Goal: Information Seeking & Learning: Understand process/instructions

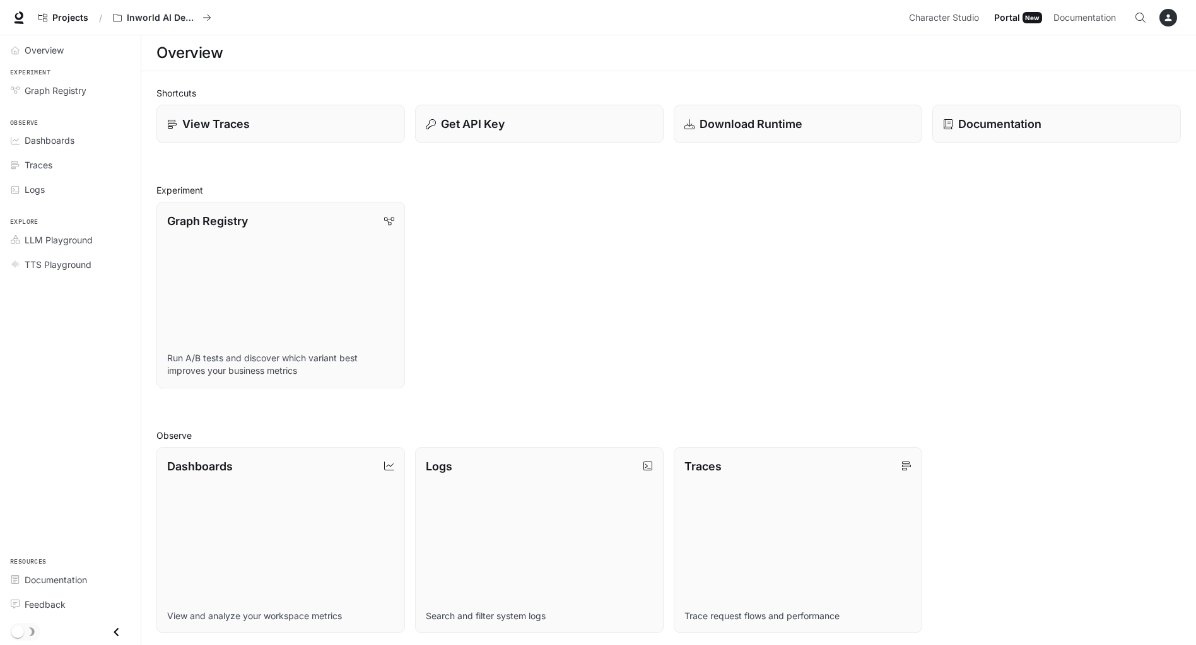
click at [1166, 15] on icon "button" at bounding box center [1168, 18] width 10 height 10
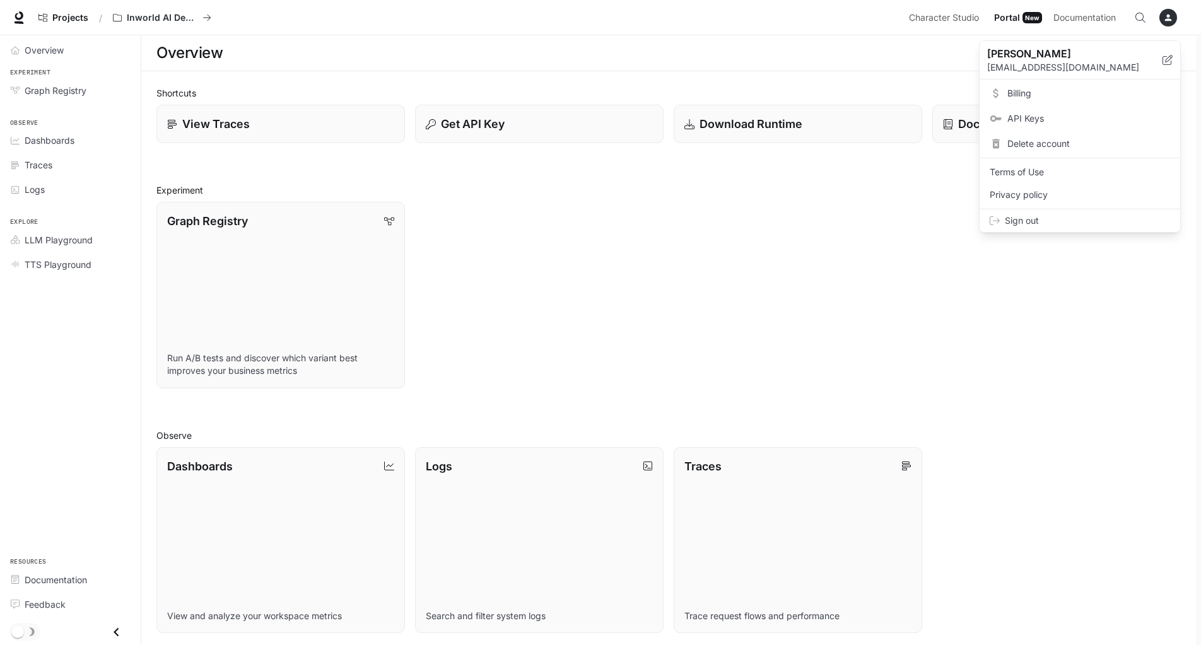
click at [827, 23] on div at bounding box center [600, 322] width 1201 height 645
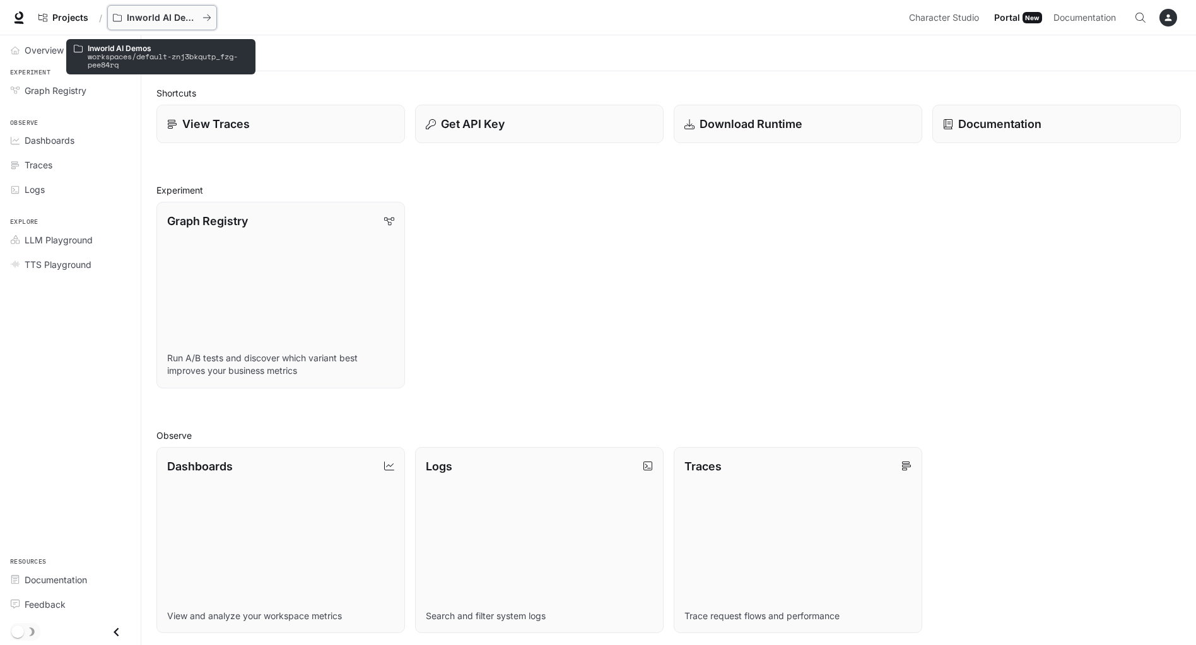
click at [142, 23] on p "Inworld AI Demos" at bounding box center [162, 18] width 71 height 11
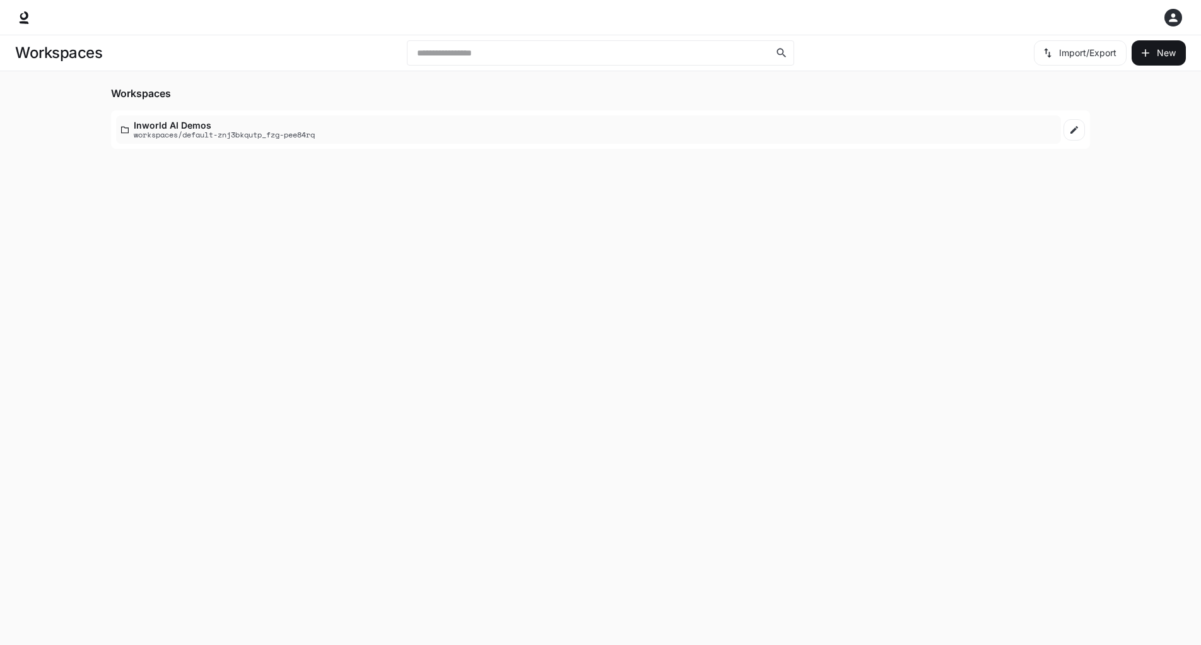
click at [209, 131] on p "workspaces/default-znj3bkqutp_fzg-pee84rq" at bounding box center [224, 135] width 181 height 8
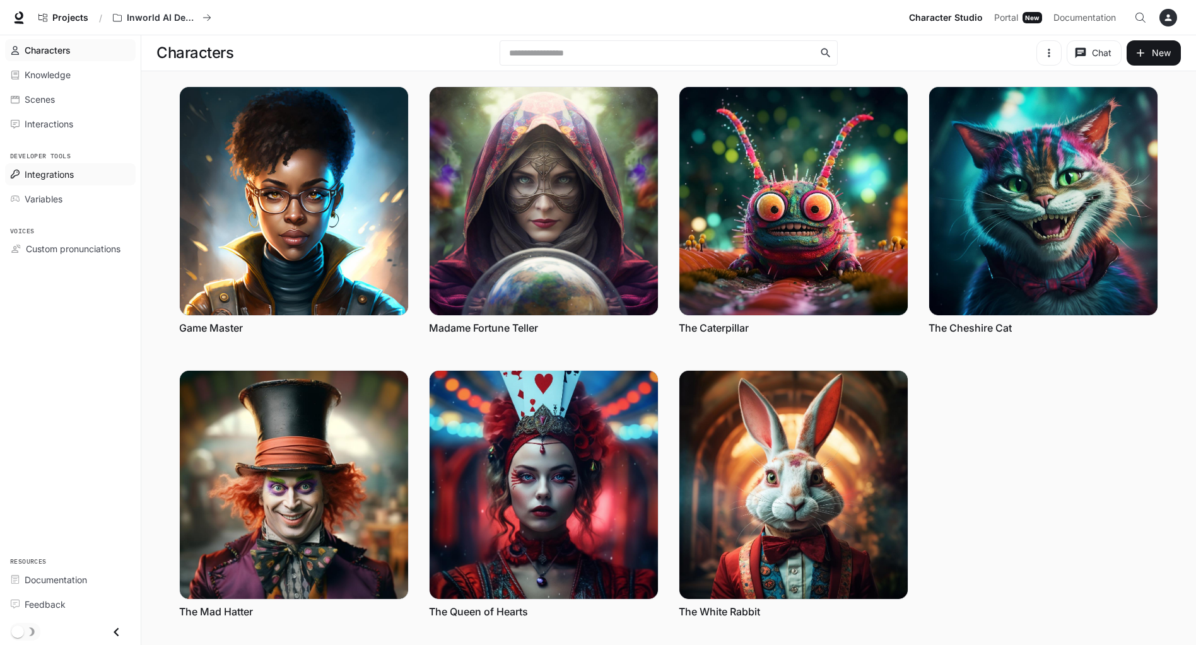
click at [33, 178] on span "Integrations" at bounding box center [49, 174] width 49 height 13
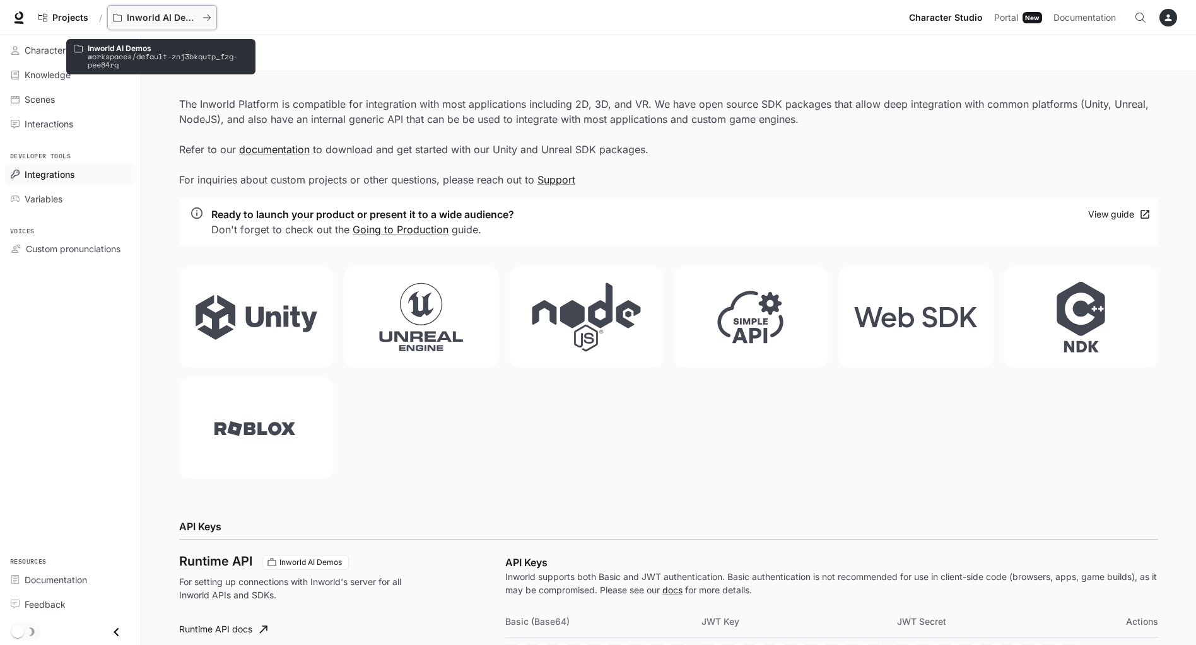
click at [161, 17] on p "Inworld AI Demos" at bounding box center [162, 18] width 71 height 11
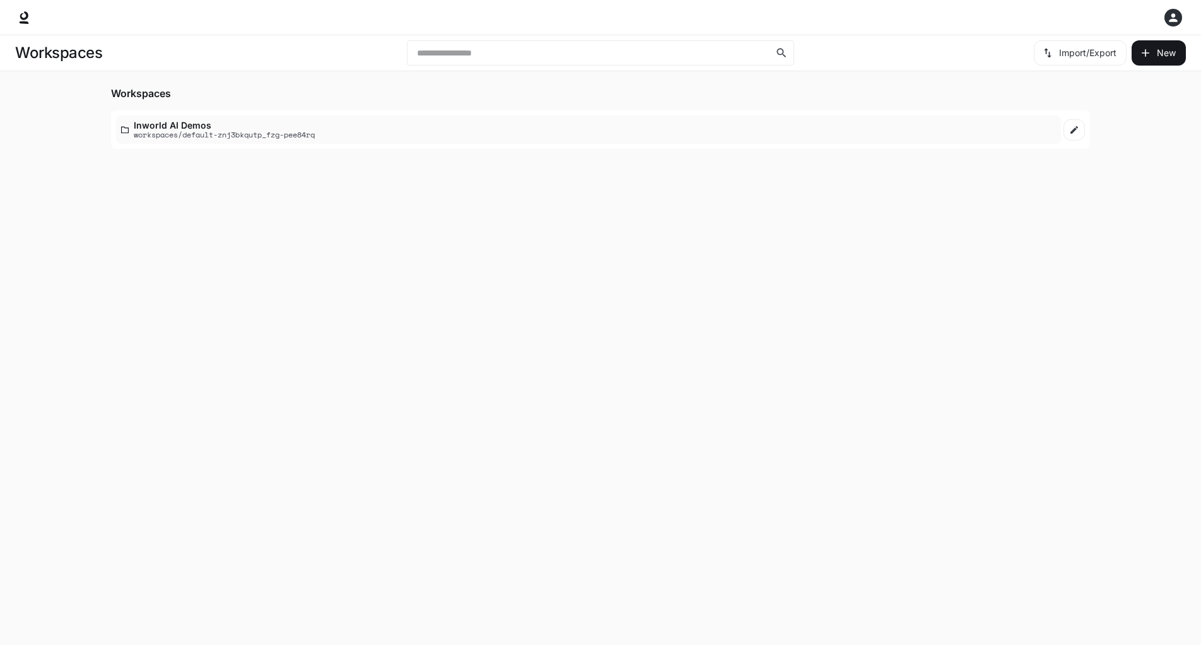
click at [168, 136] on p "workspaces/default-znj3bkqutp_fzg-pee84rq" at bounding box center [224, 135] width 181 height 8
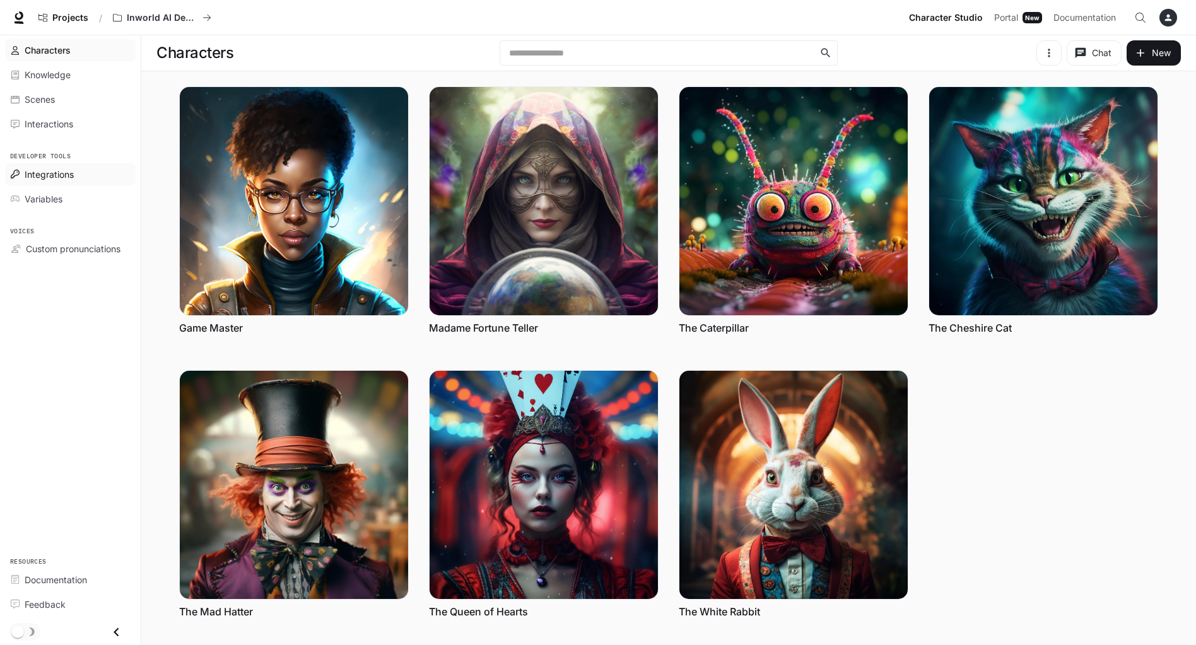
click at [76, 173] on div "Integrations" at bounding box center [77, 174] width 105 height 13
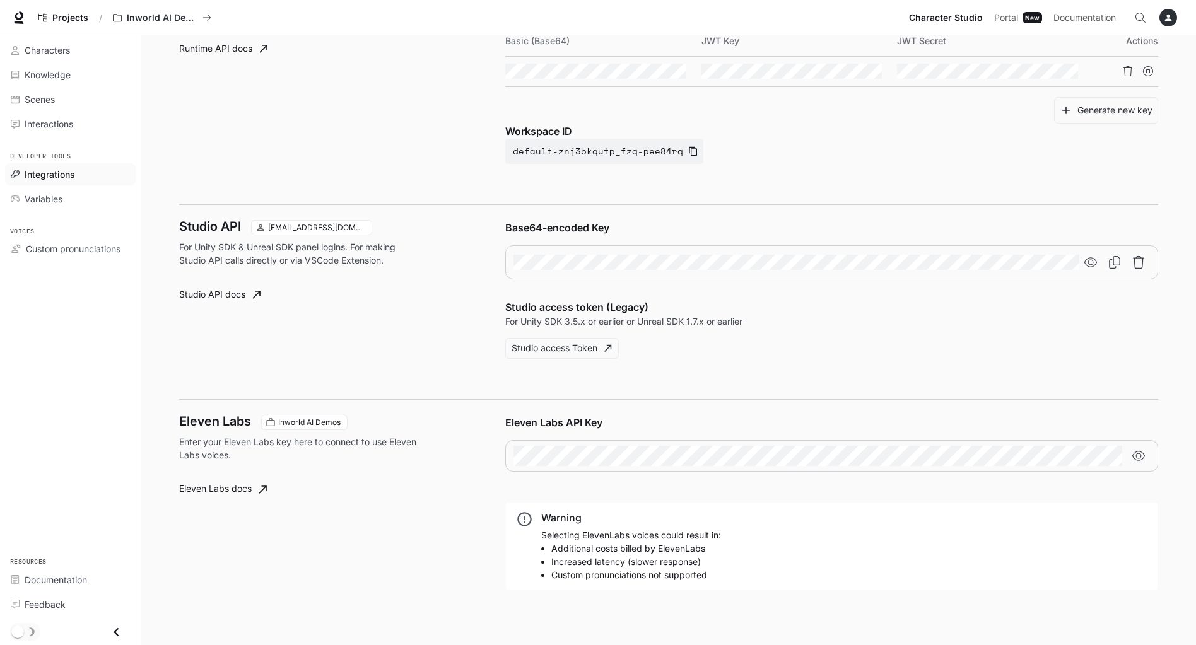
scroll to position [582, 0]
click at [570, 351] on button "Studio access Token" at bounding box center [562, 347] width 114 height 21
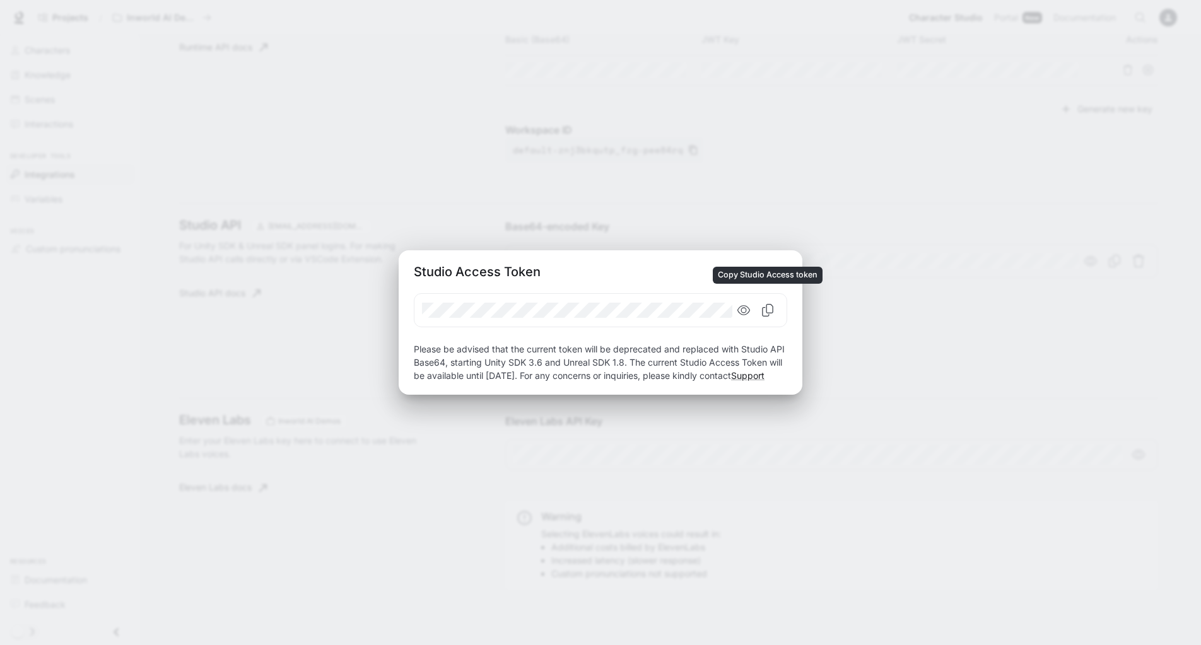
click at [769, 308] on icon "Copy Studio Access token" at bounding box center [767, 310] width 13 height 13
click at [778, 268] on icon "button" at bounding box center [776, 272] width 8 height 8
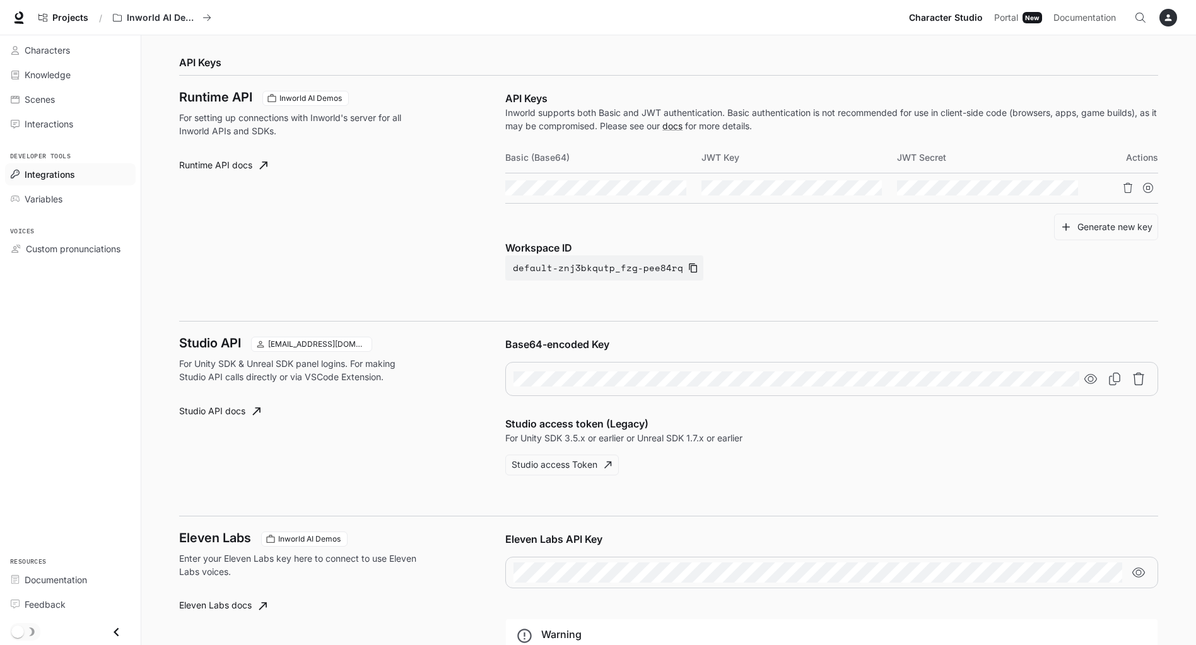
scroll to position [456, 0]
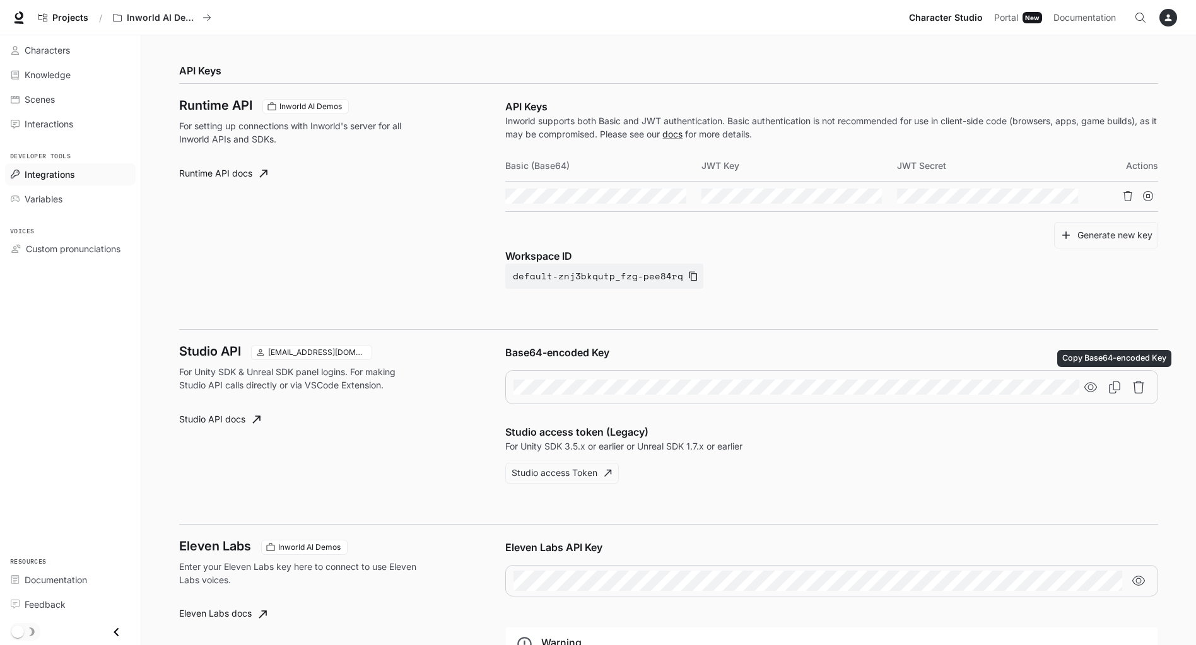
click at [1118, 389] on icon "Copy Base64-encoded Key" at bounding box center [1114, 387] width 13 height 13
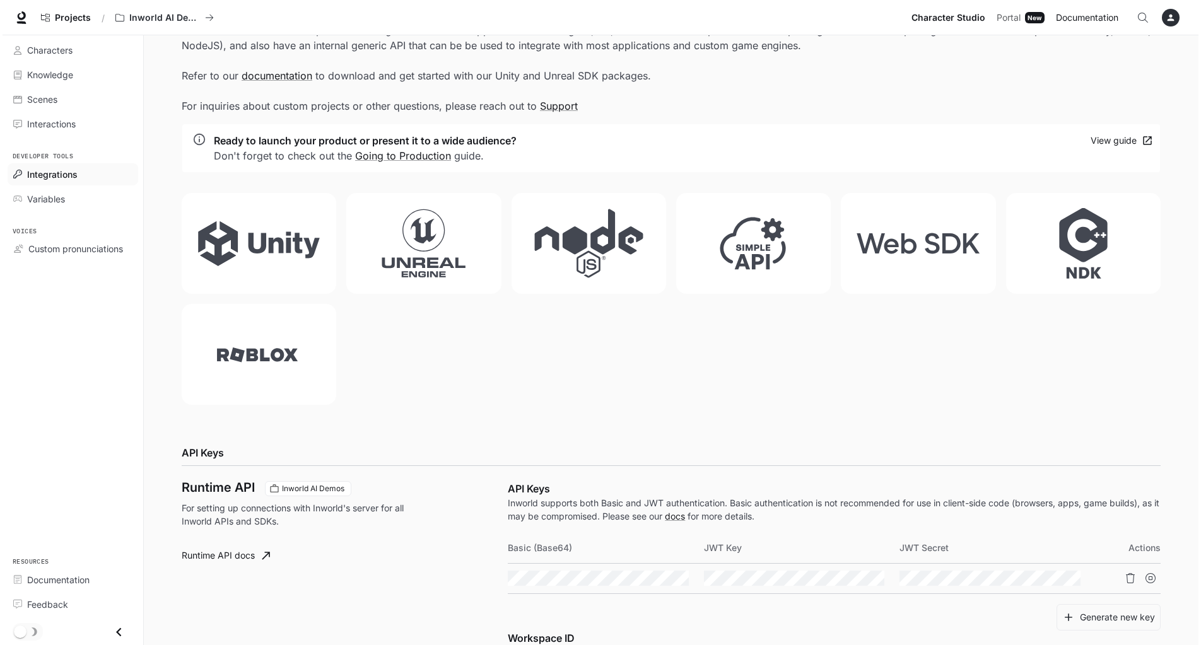
scroll to position [0, 0]
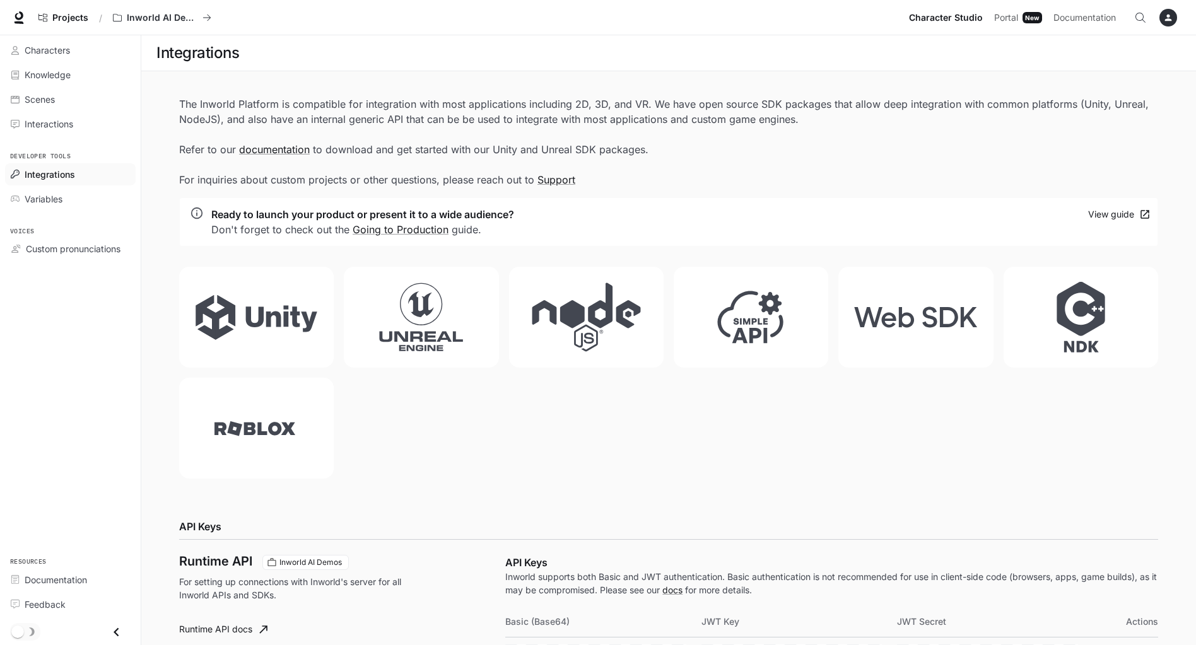
click at [1162, 16] on div "button" at bounding box center [1168, 18] width 18 height 18
